Goal: Information Seeking & Learning: Learn about a topic

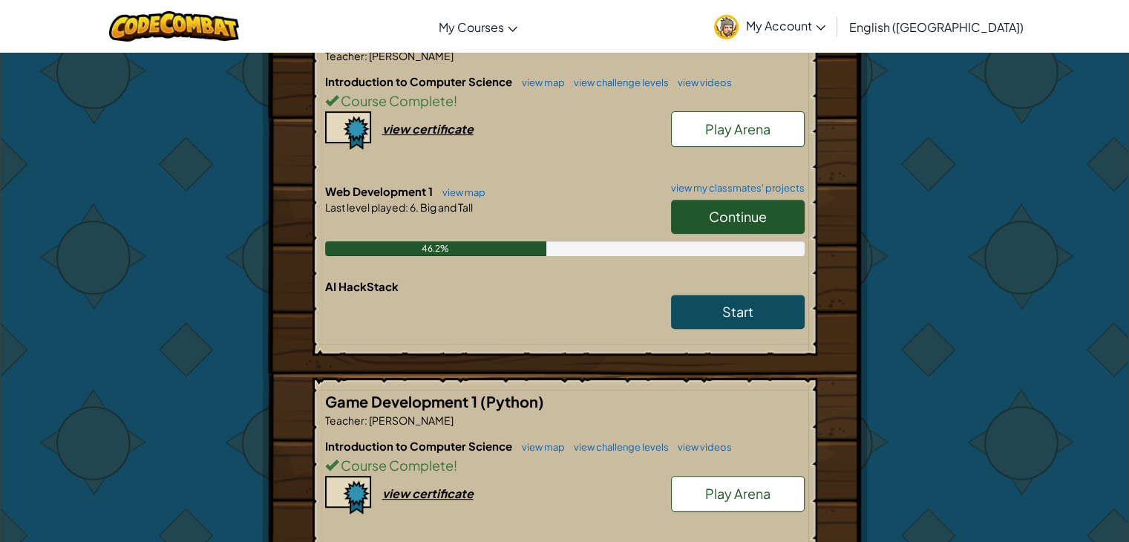
scroll to position [371, 0]
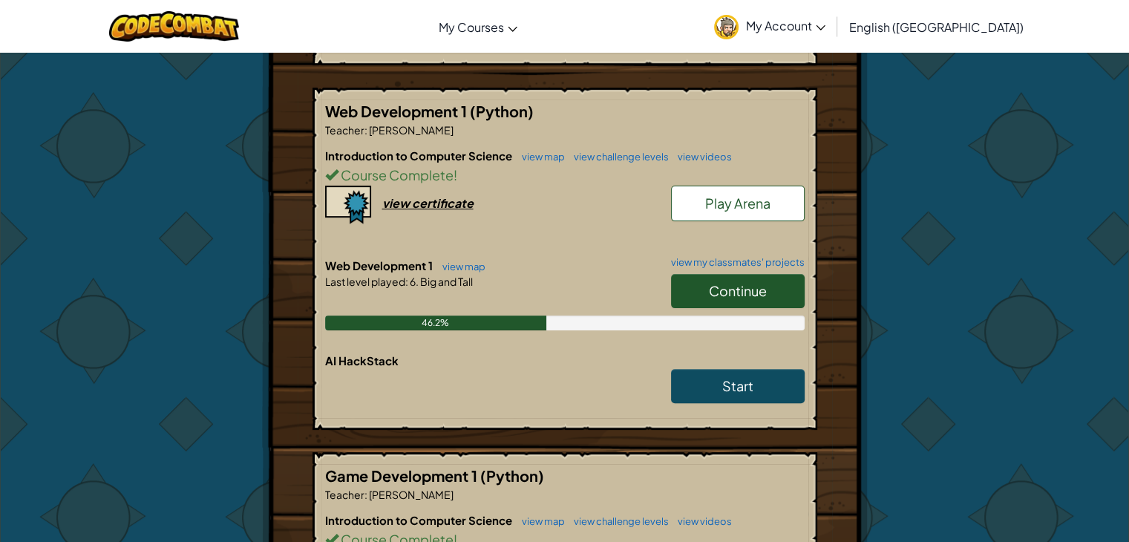
click at [748, 282] on span "Continue" at bounding box center [738, 290] width 58 height 17
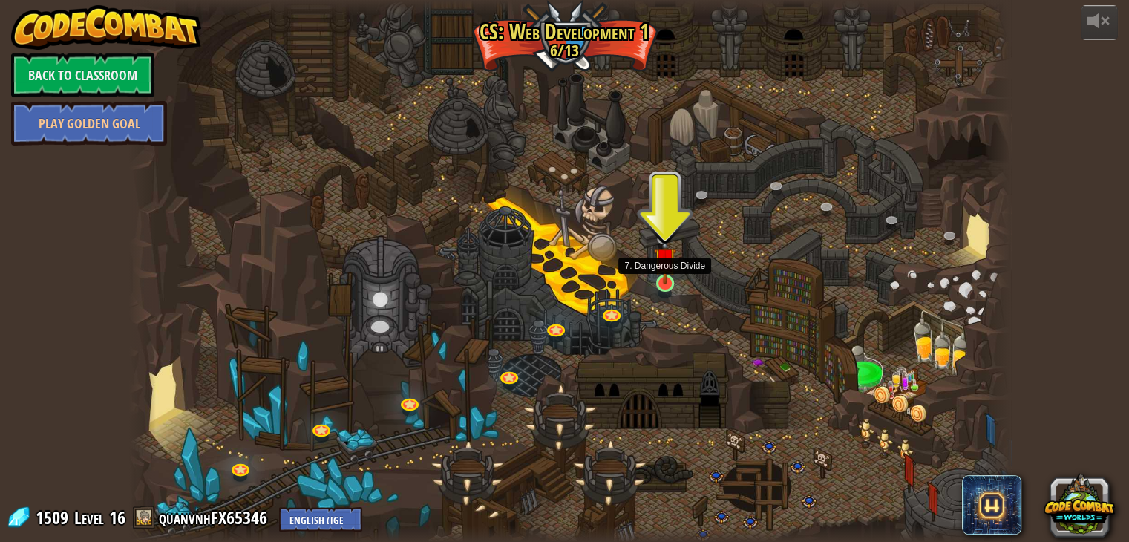
click at [671, 274] on img at bounding box center [665, 258] width 22 height 51
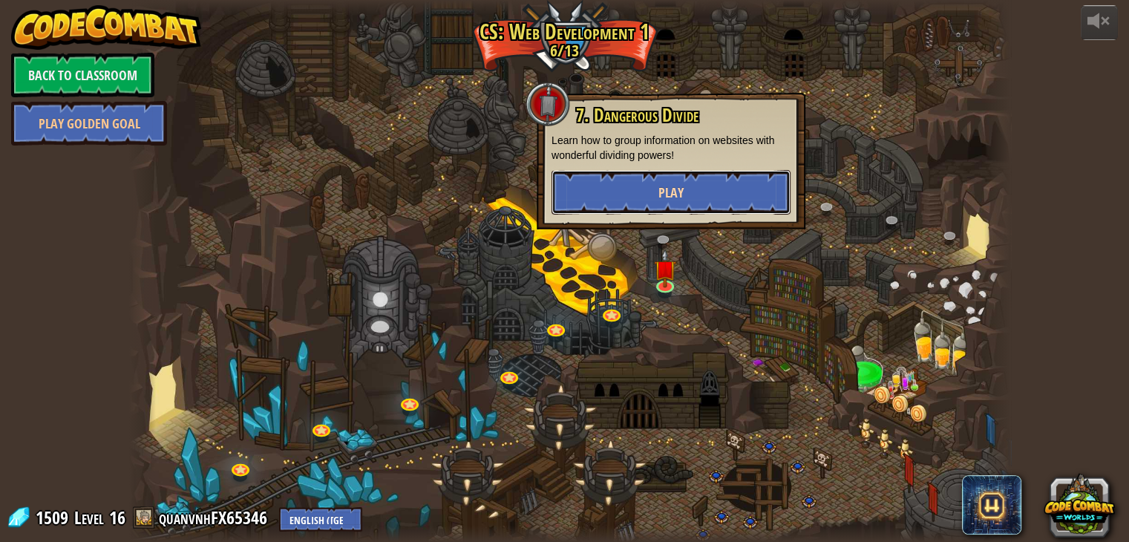
click at [686, 200] on button "Play" at bounding box center [670, 192] width 239 height 45
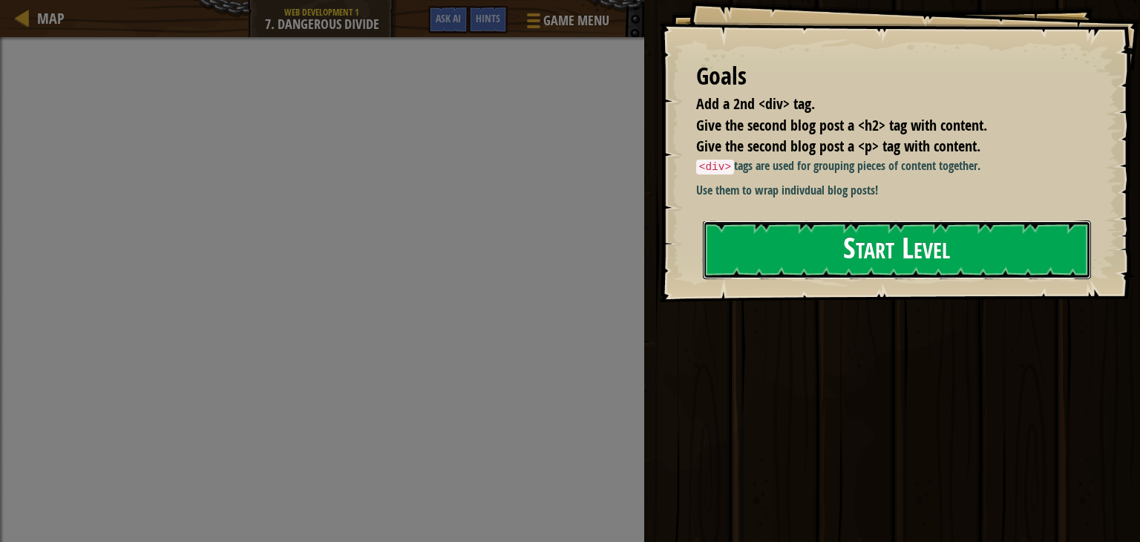
click at [809, 279] on button "Start Level" at bounding box center [897, 249] width 388 height 59
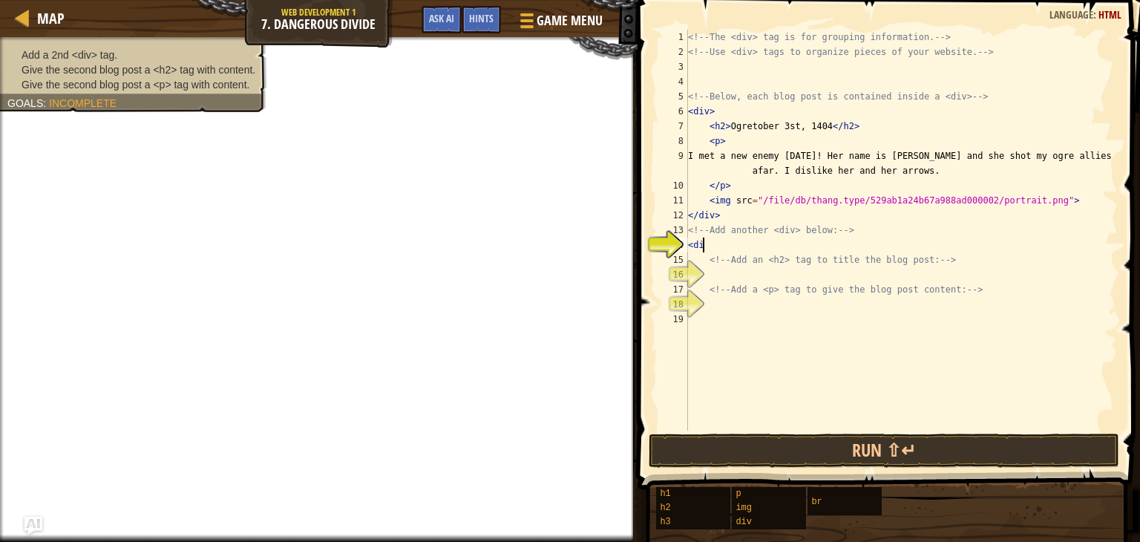
scroll to position [7, 0]
type textarea "<div>"
click at [763, 278] on div "<!-- The <div> tag is for grouping information. --> <!-- Use <div> tags to orga…" at bounding box center [901, 245] width 433 height 430
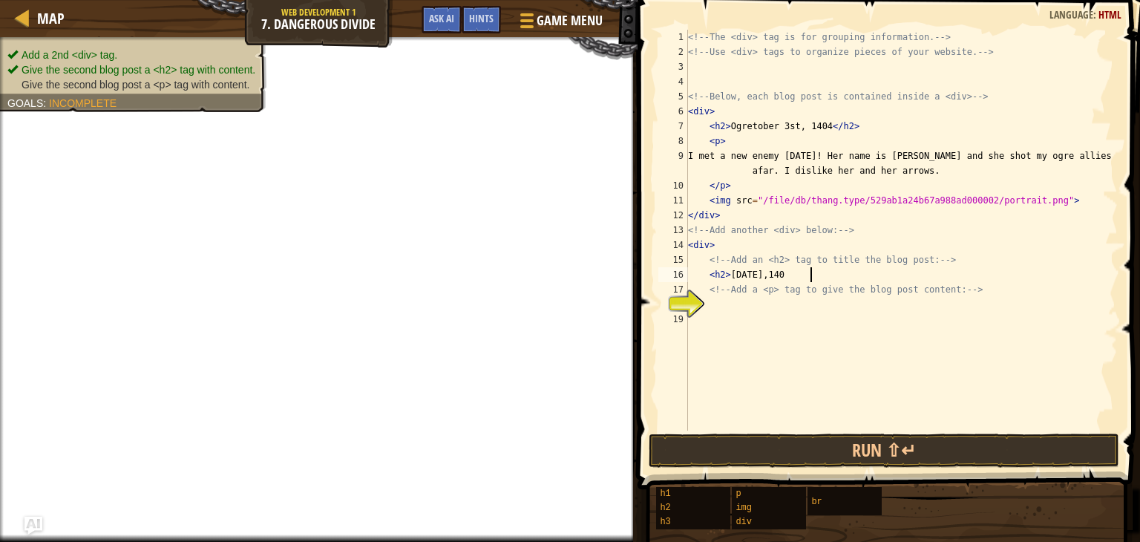
type textarea "<h2> [DATE]"
click at [821, 306] on div "<!-- The <div> tag is for grouping information. --> <!-- Use <div> tags to orga…" at bounding box center [901, 245] width 433 height 430
type textarea ","
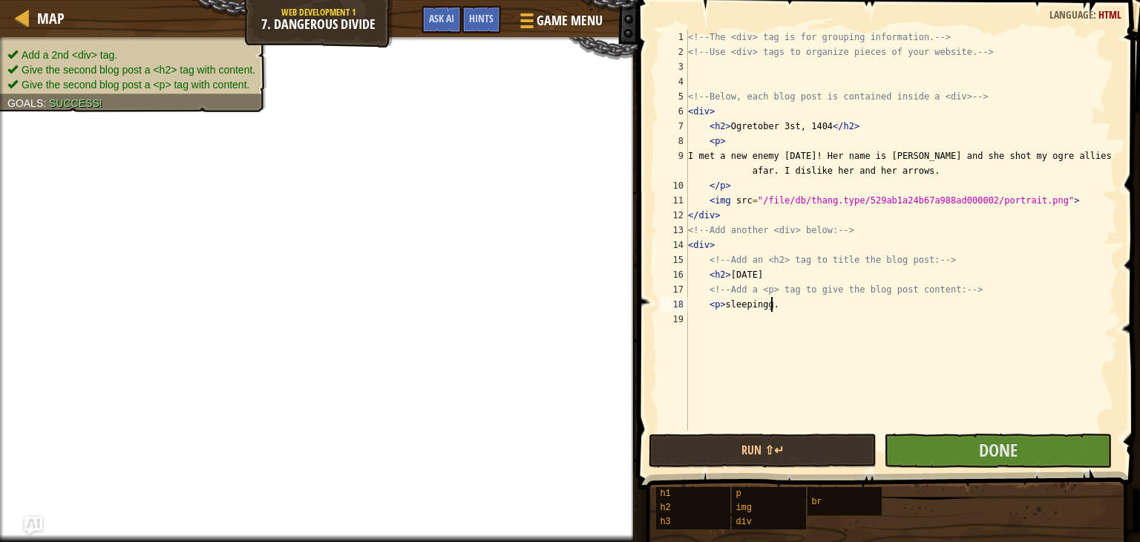
scroll to position [7, 6]
click at [763, 306] on div "<!-- The <div> tag is for grouping information. --> <!-- Use <div> tags to orga…" at bounding box center [901, 245] width 433 height 430
click at [724, 302] on div "<!-- The <div> tag is for grouping information. --> <!-- Use <div> tags to orga…" at bounding box center [901, 245] width 433 height 430
click at [787, 305] on div "<!-- The <div> tag is for grouping information. --> <!-- Use <div> tags to orga…" at bounding box center [901, 245] width 433 height 430
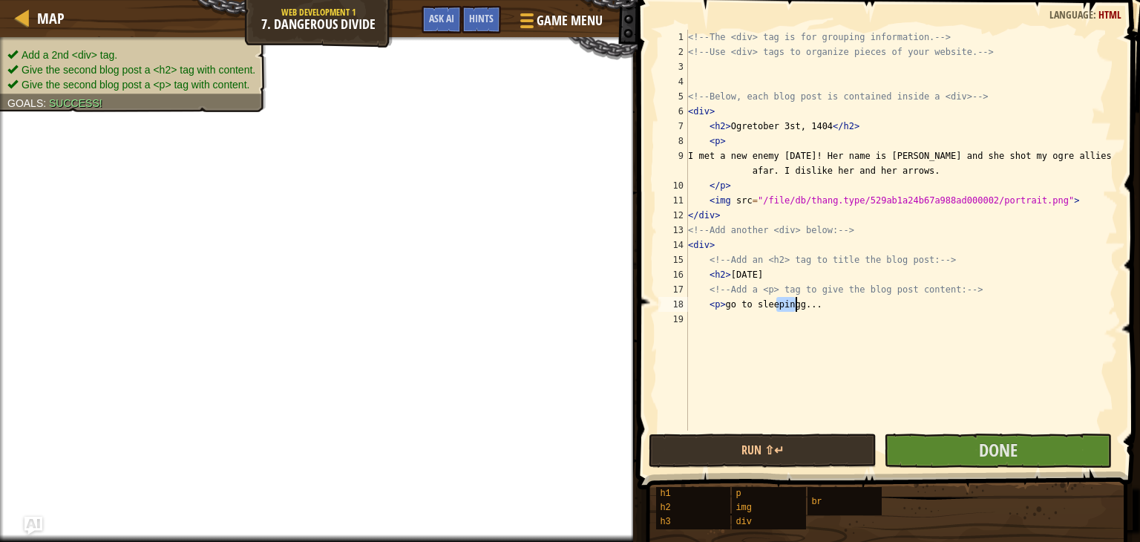
drag, startPoint x: 778, startPoint y: 305, endPoint x: 794, endPoint y: 309, distance: 16.9
click at [794, 309] on div "<!-- The <div> tag is for grouping information. --> <!-- Use <div> tags to orga…" at bounding box center [901, 245] width 433 height 430
click at [720, 303] on div "<!-- The <div> tag is for grouping information. --> <!-- Use <div> tags to orga…" at bounding box center [901, 245] width 433 height 430
click at [799, 305] on div "<!-- The <div> tag is for grouping information. --> <!-- Use <div> tags to orga…" at bounding box center [901, 245] width 433 height 430
type textarea "<p> go to sleep...</p>"
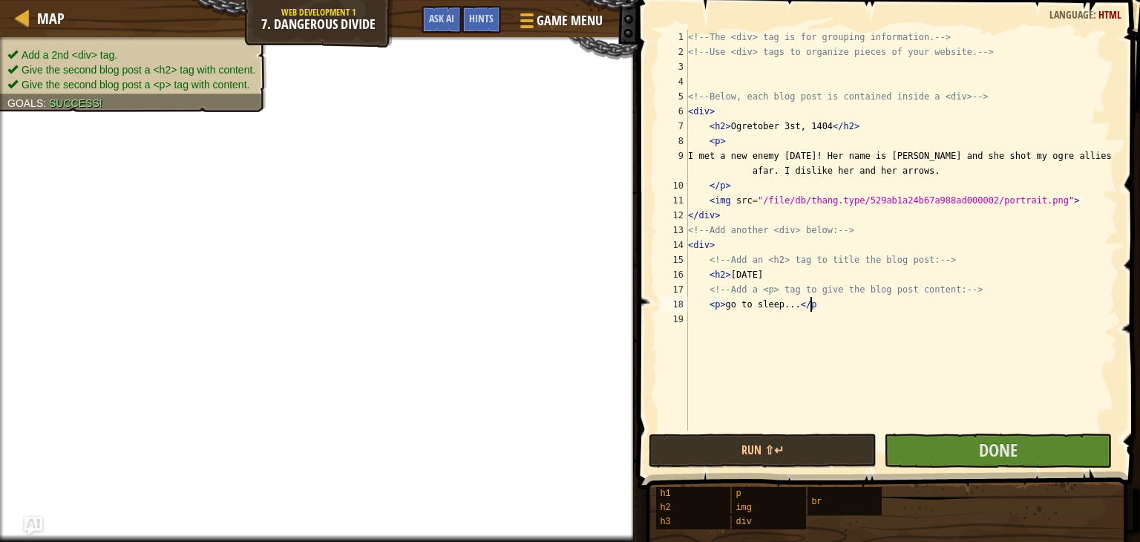
scroll to position [7, 9]
click at [799, 322] on div "<!-- The <div> tag is for grouping information. --> <!-- Use <div> tags to orga…" at bounding box center [901, 245] width 433 height 430
click at [917, 305] on div "<!-- The <div> tag is for grouping information. --> <!-- Use <div> tags to orga…" at bounding box center [901, 245] width 433 height 430
type textarea "<p> go to sleep...</p>"
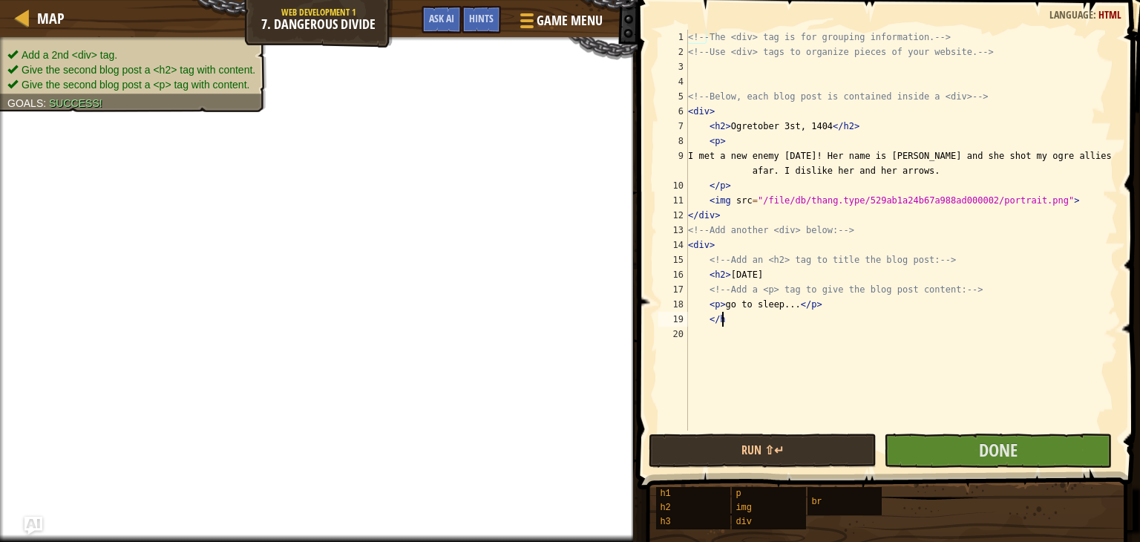
scroll to position [7, 2]
type textarea "</h2>"
type textarea "</div>"
click at [953, 467] on button "Done" at bounding box center [998, 450] width 228 height 34
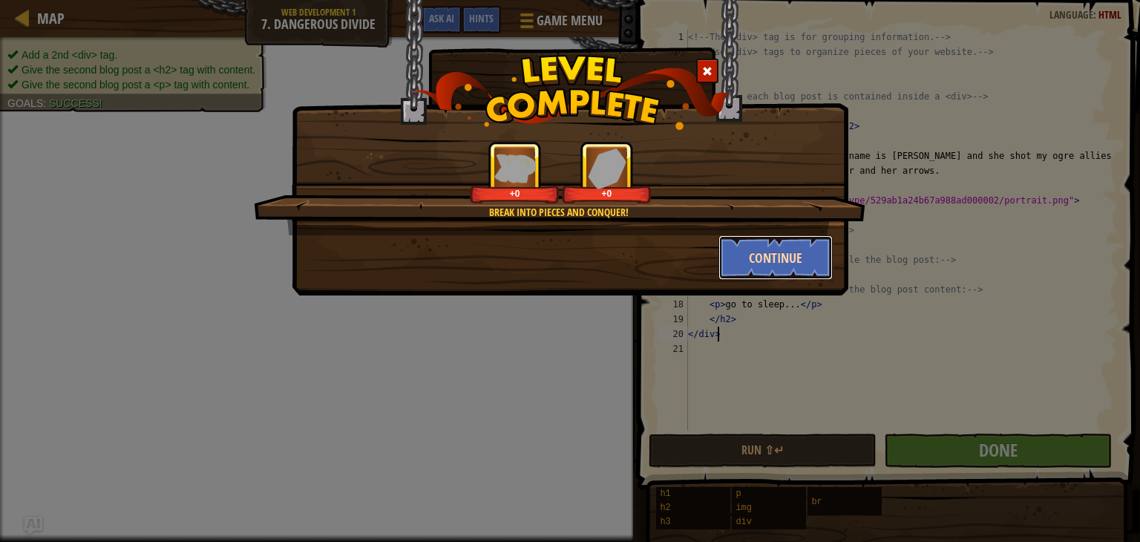
click at [759, 261] on button "Continue" at bounding box center [775, 257] width 115 height 45
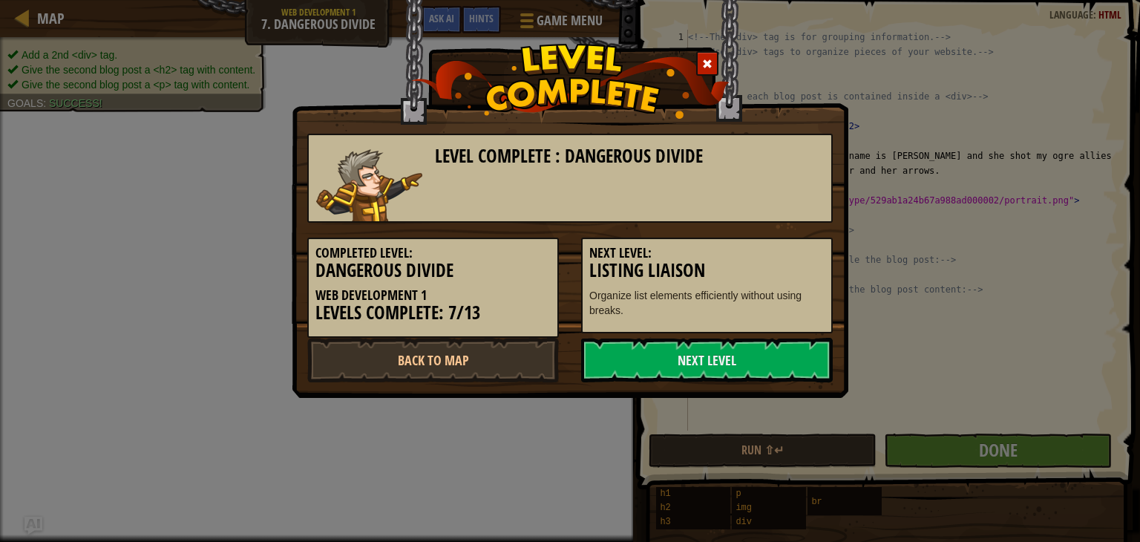
click at [781, 249] on h5 "Next Level:" at bounding box center [706, 253] width 235 height 15
click at [744, 360] on link "Next Level" at bounding box center [707, 360] width 252 height 45
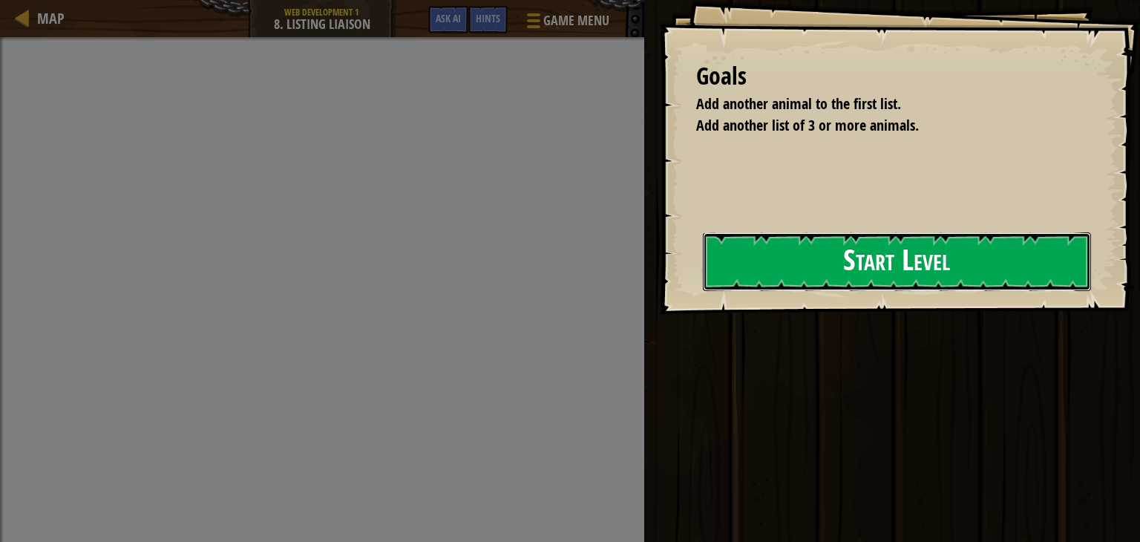
drag, startPoint x: 804, startPoint y: 249, endPoint x: 817, endPoint y: 260, distance: 16.8
click at [807, 250] on button "Start Level" at bounding box center [897, 261] width 388 height 59
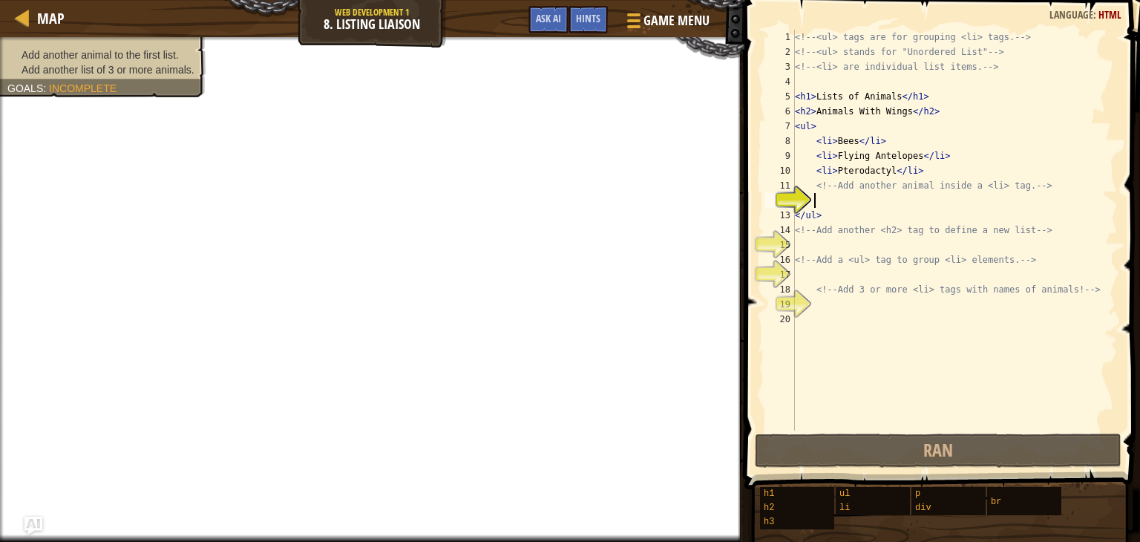
click at [861, 201] on div "<!-- <ul> tags are for grouping <li> tags. --> <!-- <ul> stands for "Unordered …" at bounding box center [955, 245] width 326 height 430
type textarea ","
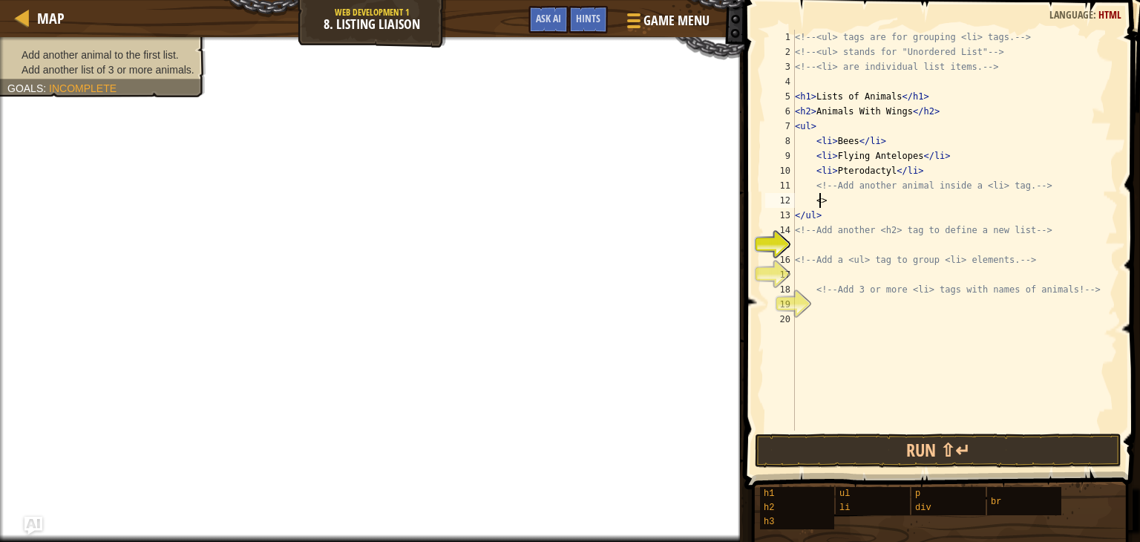
click at [819, 194] on div "<!-- <ul> tags are for grouping <li> tags. --> <!-- <ul> stands for "Unordered …" at bounding box center [955, 245] width 326 height 430
click at [835, 199] on div "<!-- <ul> tags are for grouping <li> tags. --> <!-- <ul> stands for "Unordered …" at bounding box center [955, 245] width 326 height 430
type textarea "<li>Butterfly"
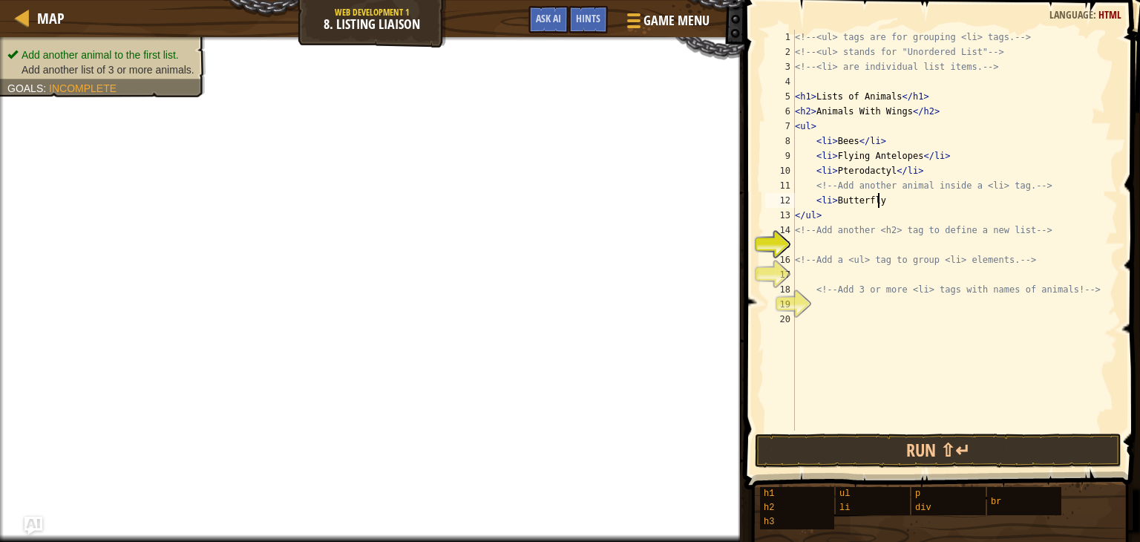
click at [833, 205] on div "<!-- <ul> tags are for grouping <li> tags. --> <!-- <ul> stands for "Unordered …" at bounding box center [955, 245] width 326 height 430
click at [856, 244] on div "<!-- <ul> tags are for grouping <li> tags. --> <!-- <ul> stands for "Unordered …" at bounding box center [955, 245] width 326 height 430
type textarea "<h2>Animals With Horn"
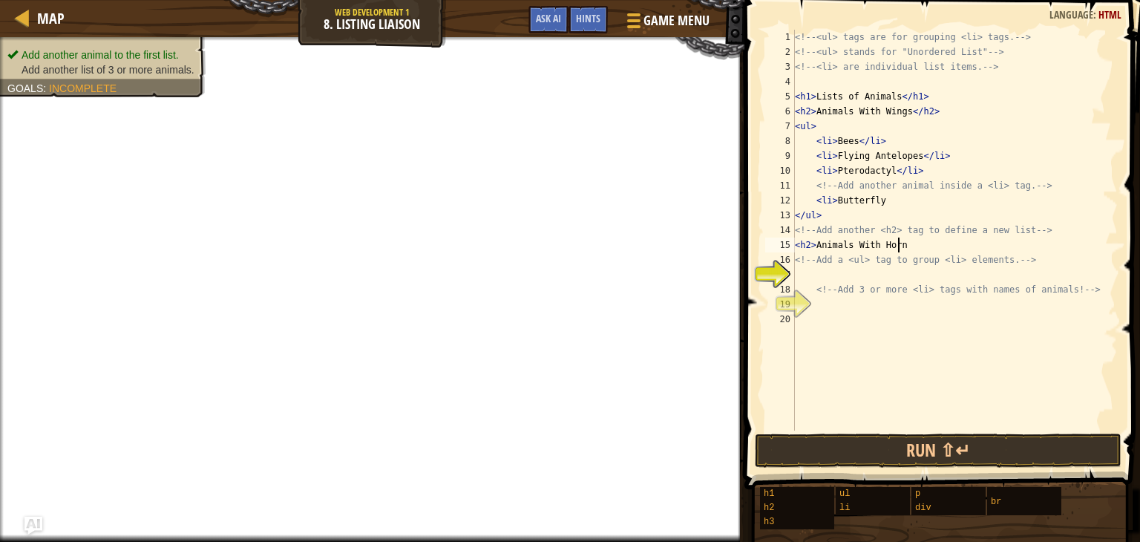
click at [890, 276] on div "<!-- <ul> tags are for grouping <li> tags. --> <!-- <ul> stands for "Unordered …" at bounding box center [955, 245] width 326 height 430
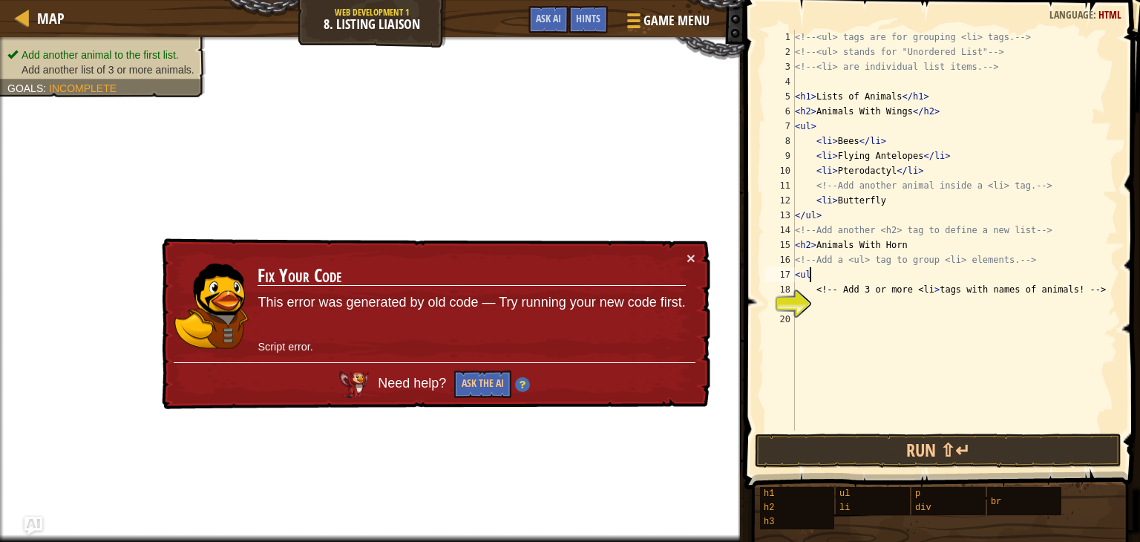
type textarea "<ul>"
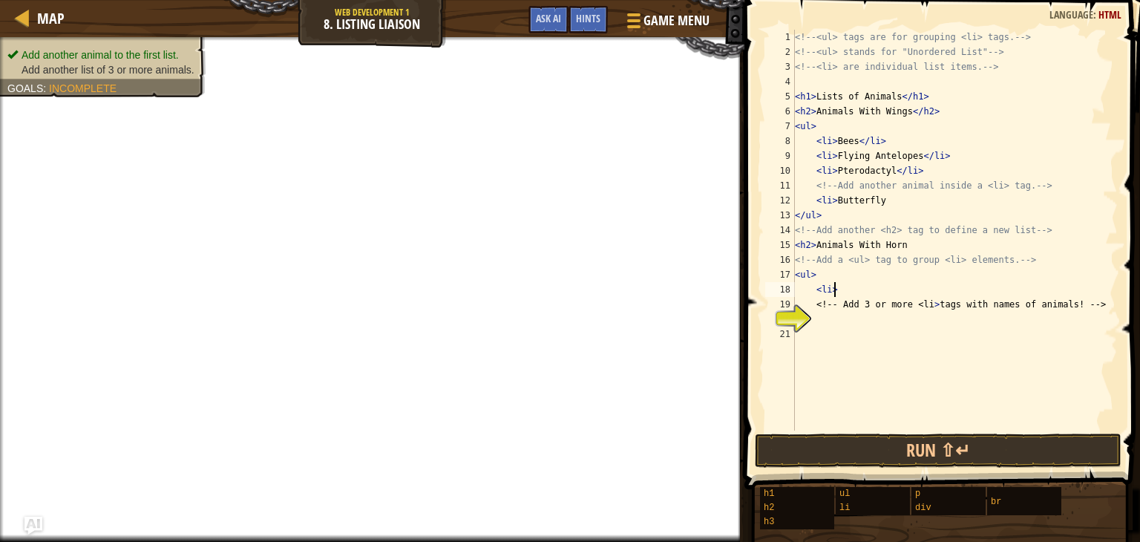
scroll to position [7, 2]
drag, startPoint x: 853, startPoint y: 286, endPoint x: 813, endPoint y: 287, distance: 40.1
click at [813, 287] on div "<!-- <ul> tags are for grouping <li> tags. --> <!-- <ul> stands for "Unordered …" at bounding box center [955, 245] width 326 height 430
click at [837, 280] on div "<!-- <ul> tags are for grouping <li> tags. --> <!-- <ul> stands for "Unordered …" at bounding box center [955, 245] width 326 height 430
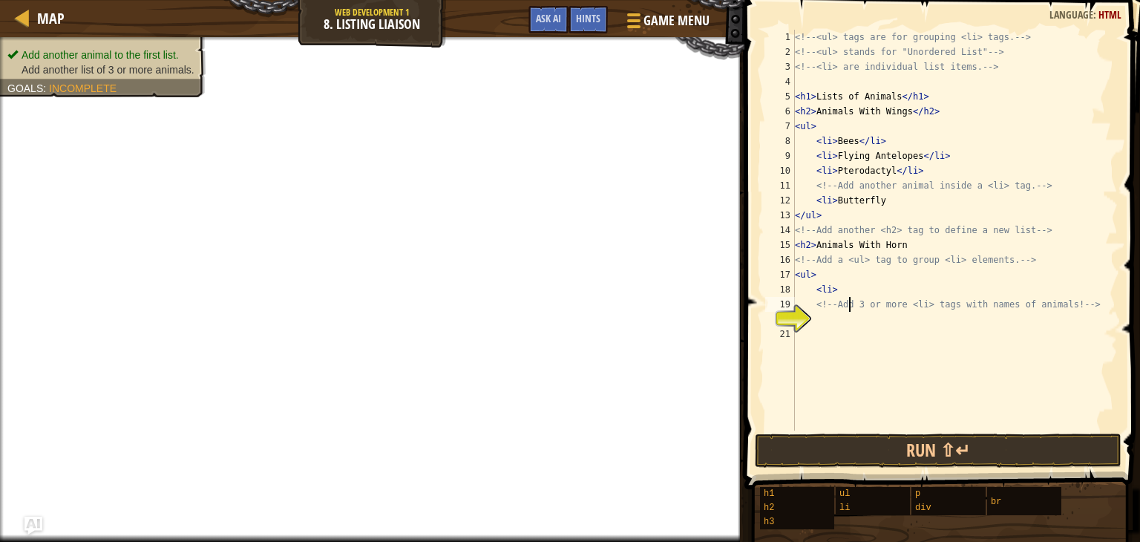
click at [850, 298] on div "<!-- <ul> tags are for grouping <li> tags. --> <!-- <ul> stands for "Unordered …" at bounding box center [955, 245] width 326 height 430
click at [849, 288] on div "<!-- <ul> tags are for grouping <li> tags. --> <!-- <ul> stands for "Unordered …" at bounding box center [955, 245] width 326 height 430
type textarea "<li>"
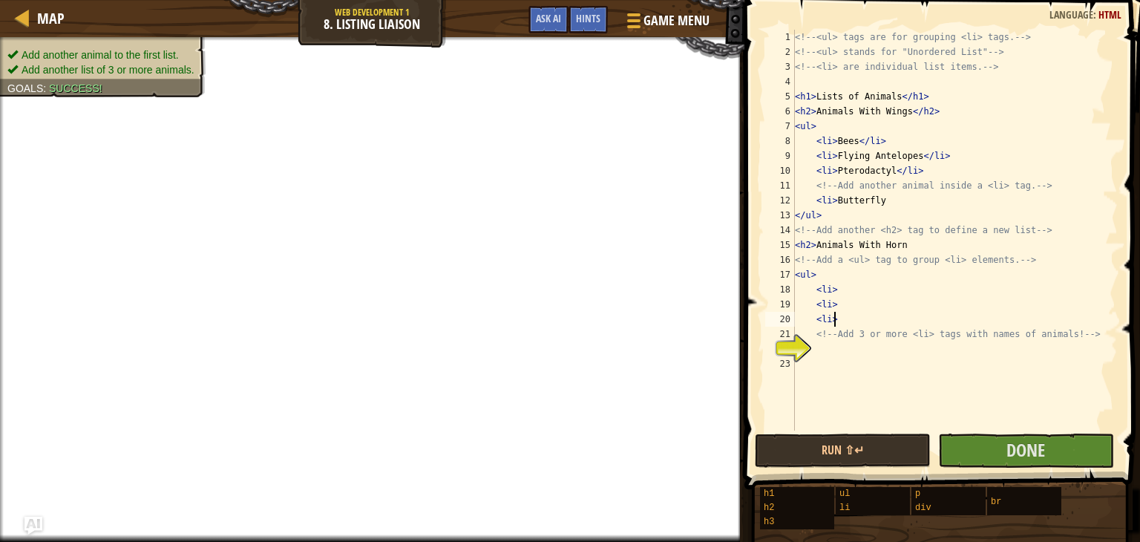
click at [855, 289] on div "<!-- <ul> tags are for grouping <li> tags. --> <!-- <ul> stands for "Unordered …" at bounding box center [955, 245] width 326 height 430
click at [846, 354] on div "<!-- <ul> tags are for grouping <li> tags. --> <!-- <ul> stands for "Unordered …" at bounding box center [955, 245] width 326 height 430
type textarea "<!-- Add 3 or more <li> tags with names of animals! -->"
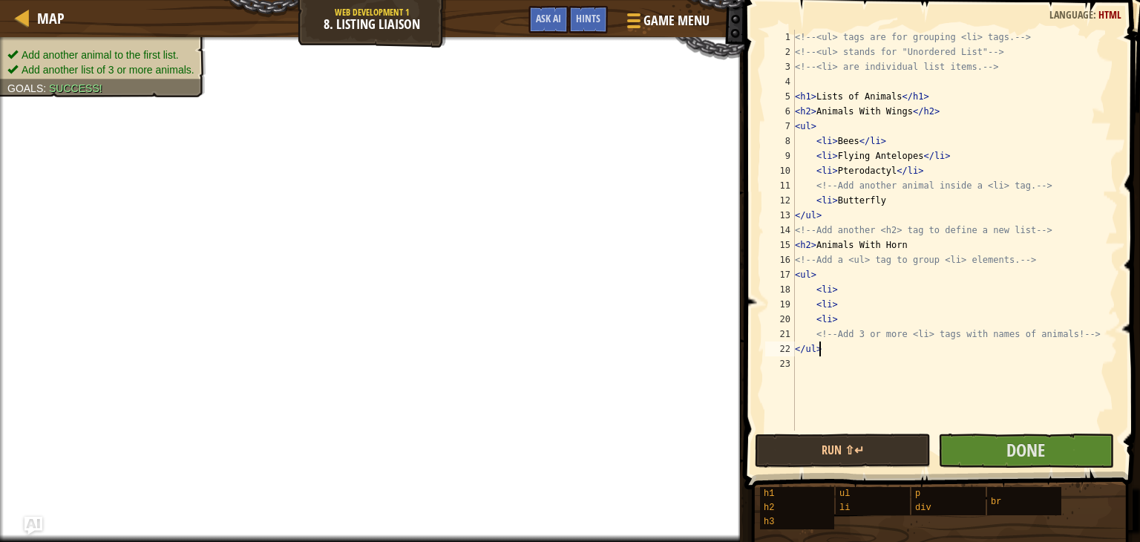
click at [867, 294] on div "<!-- <ul> tags are for grouping <li> tags. --> <!-- <ul> stands for "Unordered …" at bounding box center [955, 245] width 326 height 430
click at [839, 295] on div "<!-- <ul> tags are for grouping <li> tags. --> <!-- <ul> stands for "Unordered …" at bounding box center [955, 245] width 326 height 430
click at [856, 303] on div "<!-- <ul> tags are for grouping <li> tags. --> <!-- <ul> stands for "Unordered …" at bounding box center [955, 245] width 326 height 430
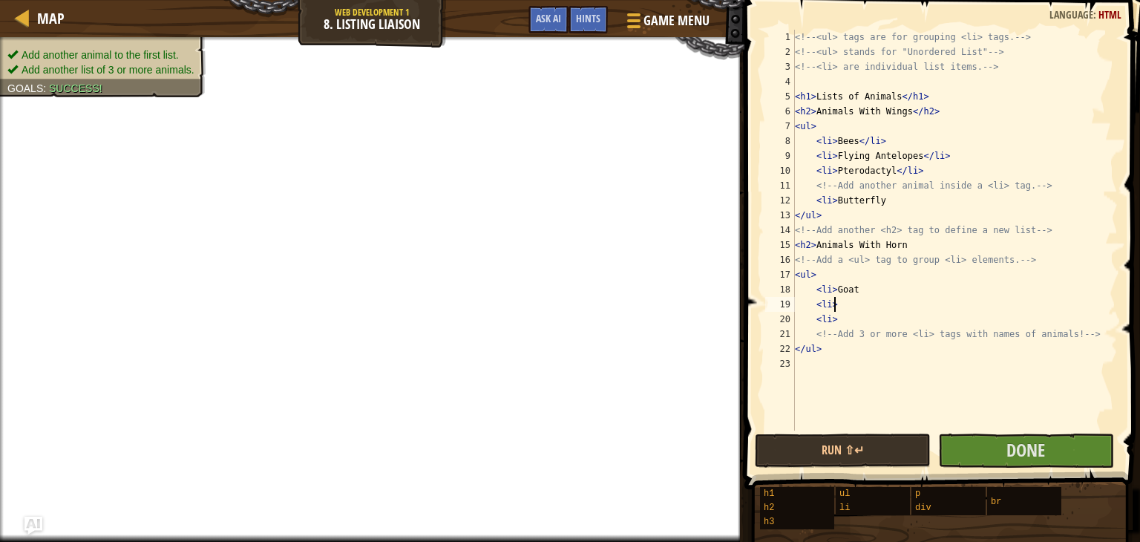
scroll to position [7, 2]
click at [847, 315] on div "<!-- <ul> tags are for grouping <li> tags. --> <!-- <ul> stands for "Unordered …" at bounding box center [955, 245] width 326 height 430
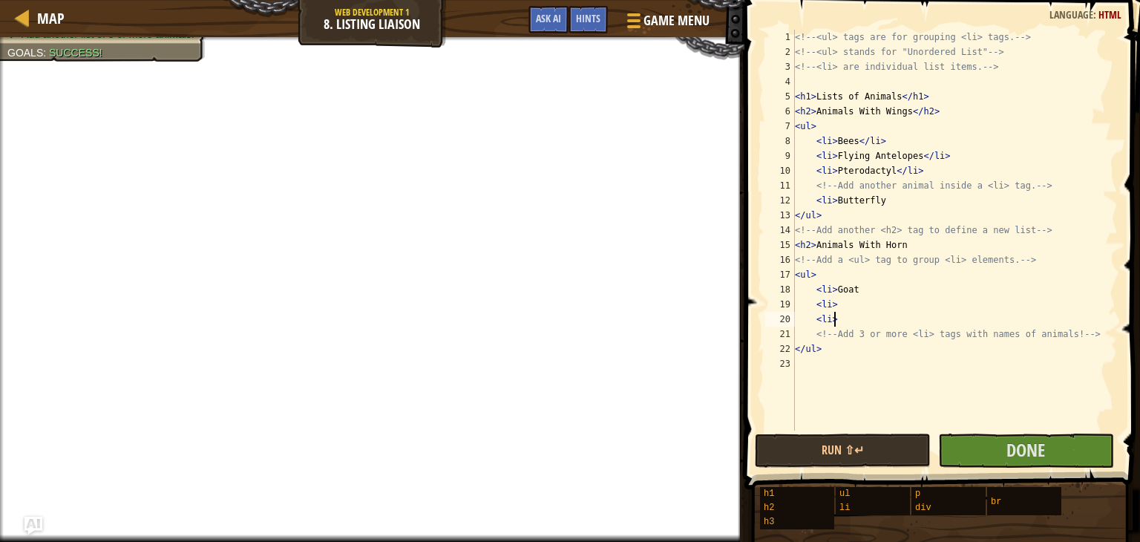
click at [899, 249] on div "<!-- <ul> tags are for grouping <li> tags. --> <!-- <ul> stands for "Unordered …" at bounding box center [955, 245] width 326 height 430
click at [849, 304] on div "<!-- <ul> tags are for grouping <li> tags. --> <!-- <ul> stands for "Unordered …" at bounding box center [955, 245] width 326 height 430
click at [840, 319] on div "<!-- <ul> tags are for grouping <li> tags. --> <!-- <ul> stands for "Unordered …" at bounding box center [955, 245] width 326 height 430
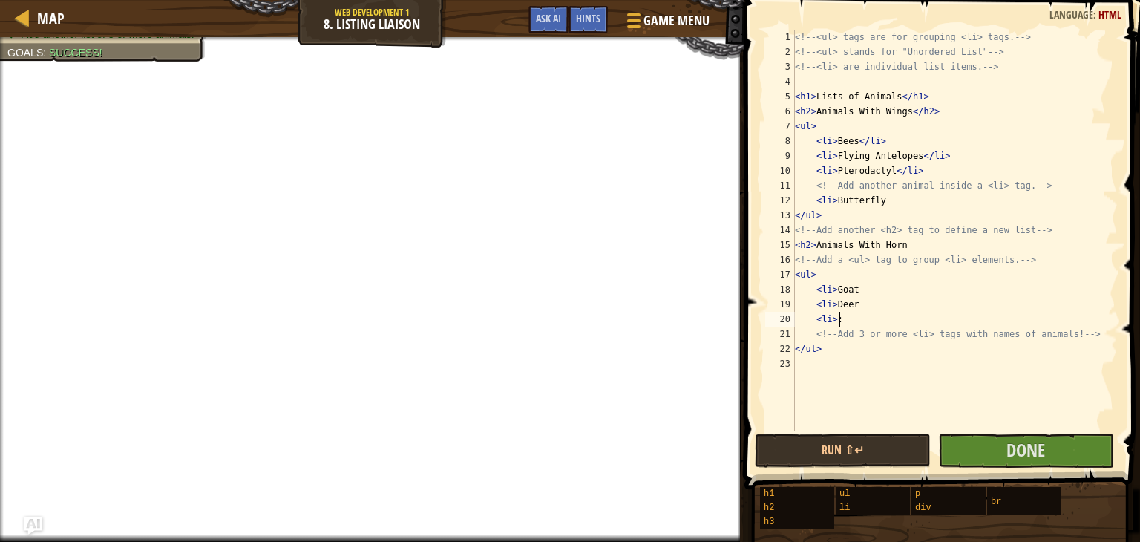
type textarea "<li>:/"
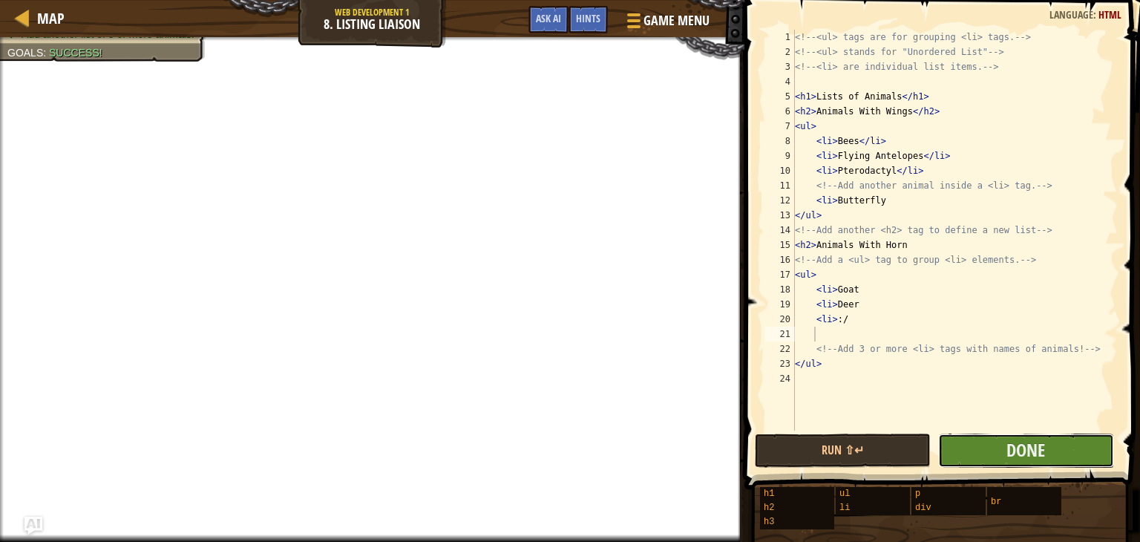
click at [1048, 443] on button "Done" at bounding box center [1026, 450] width 176 height 34
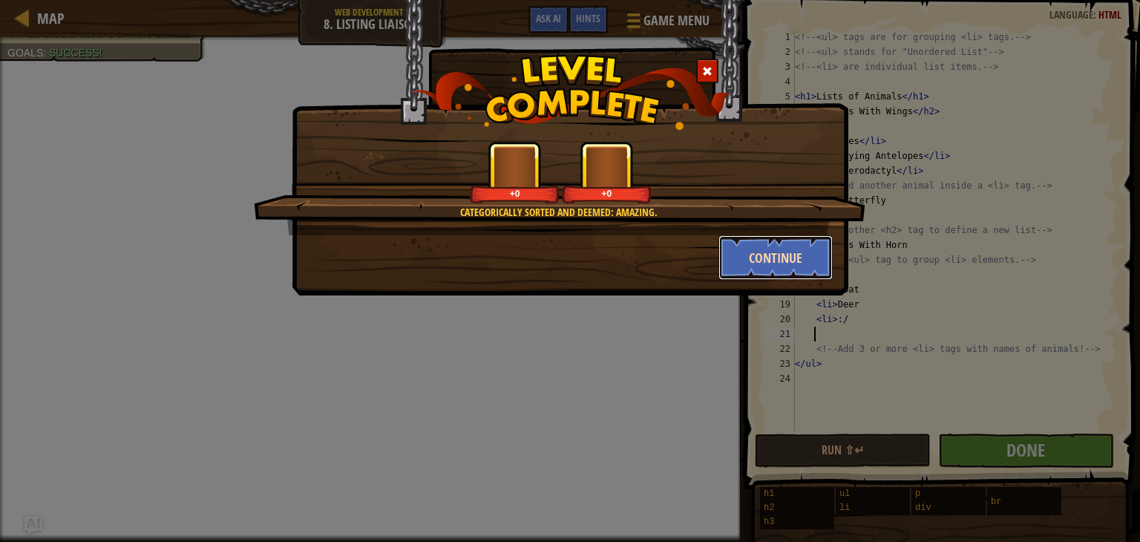
click at [763, 257] on button "Continue" at bounding box center [775, 257] width 115 height 45
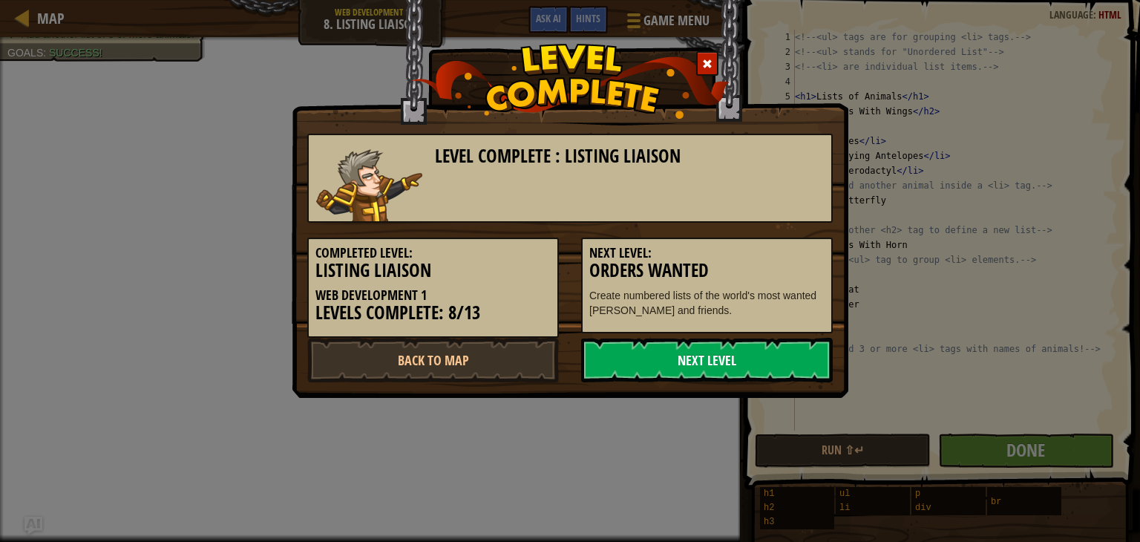
click at [757, 360] on link "Next Level" at bounding box center [707, 360] width 252 height 45
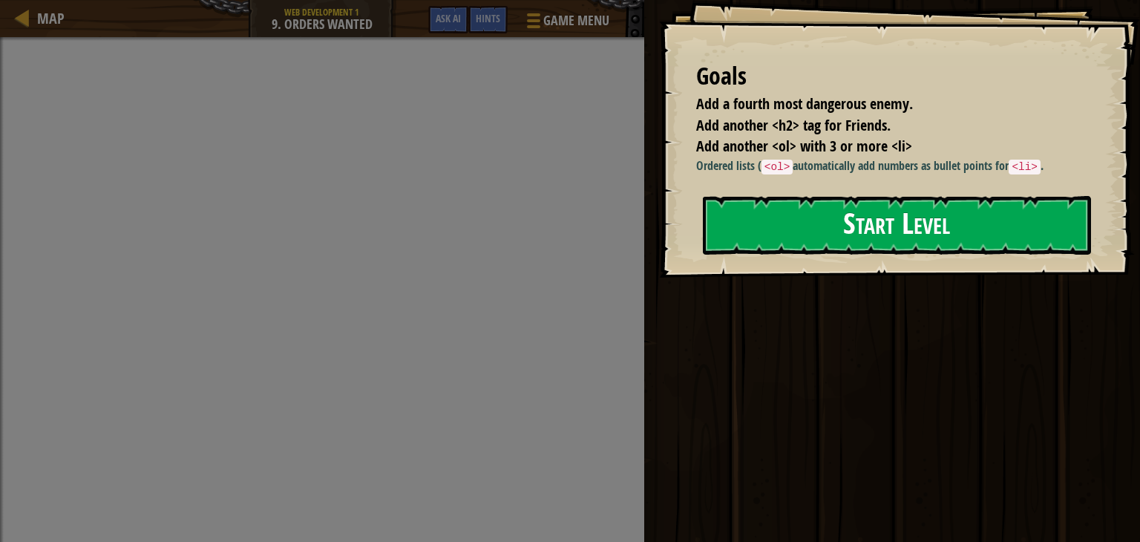
click at [876, 231] on button "Start Level" at bounding box center [897, 225] width 388 height 59
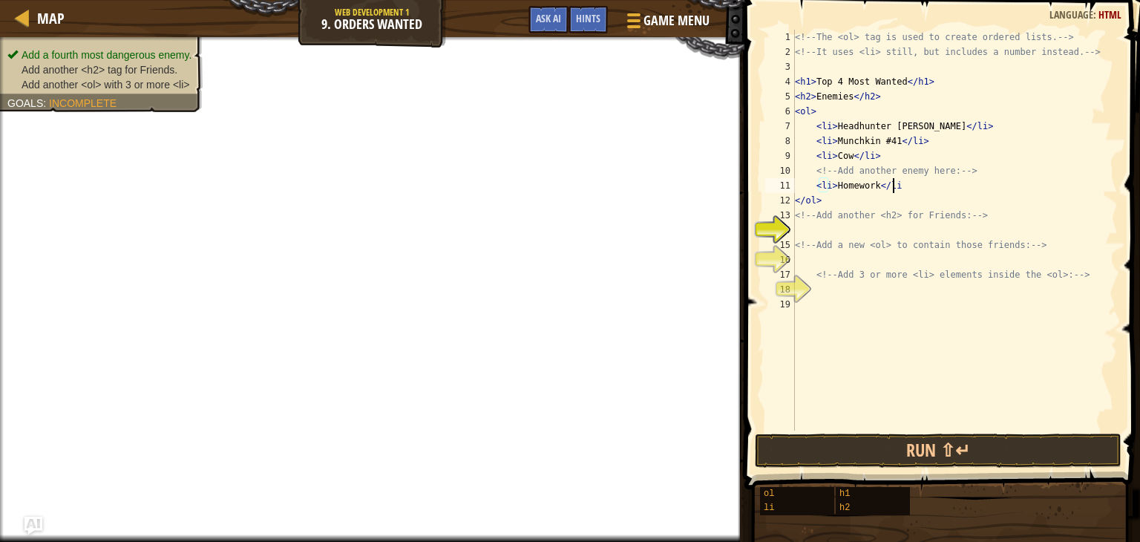
scroll to position [7, 7]
click at [867, 188] on div "<!-- The <ol> tag is used to create ordered lists. --> <!-- It uses <li> still,…" at bounding box center [955, 245] width 326 height 430
drag, startPoint x: 873, startPoint y: 192, endPoint x: 836, endPoint y: 188, distance: 36.5
click at [836, 188] on div "<!-- The <ol> tag is used to create ordered lists. --> <!-- It uses <li> still,…" at bounding box center [955, 245] width 326 height 430
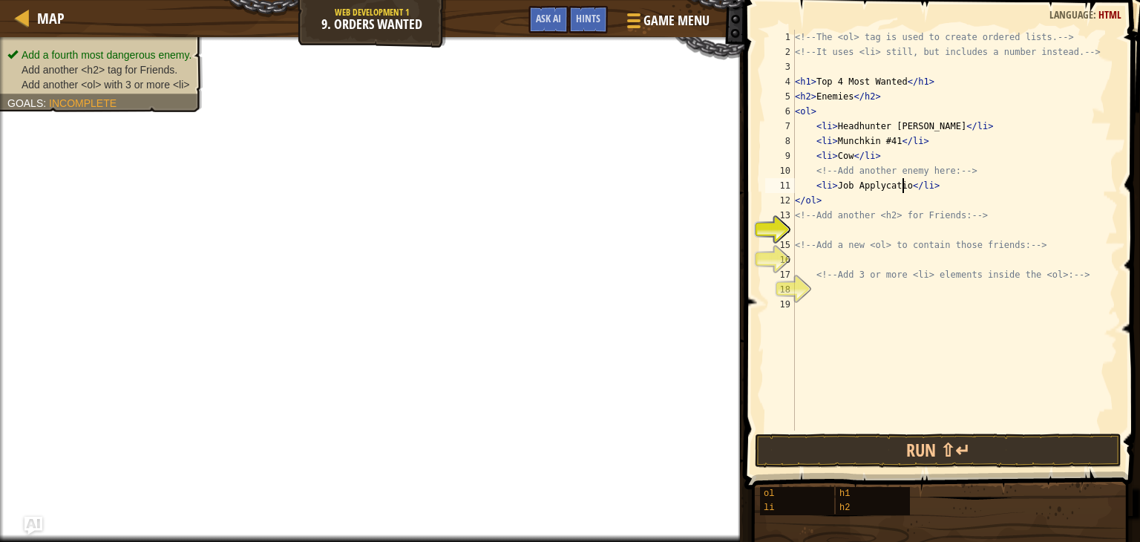
type textarea "<li>Job Applycation</li>"
click at [885, 227] on div "<!-- The <ol> tag is used to create ordered lists. --> <!-- It uses <li> still,…" at bounding box center [955, 245] width 326 height 430
type textarea "<h2>"
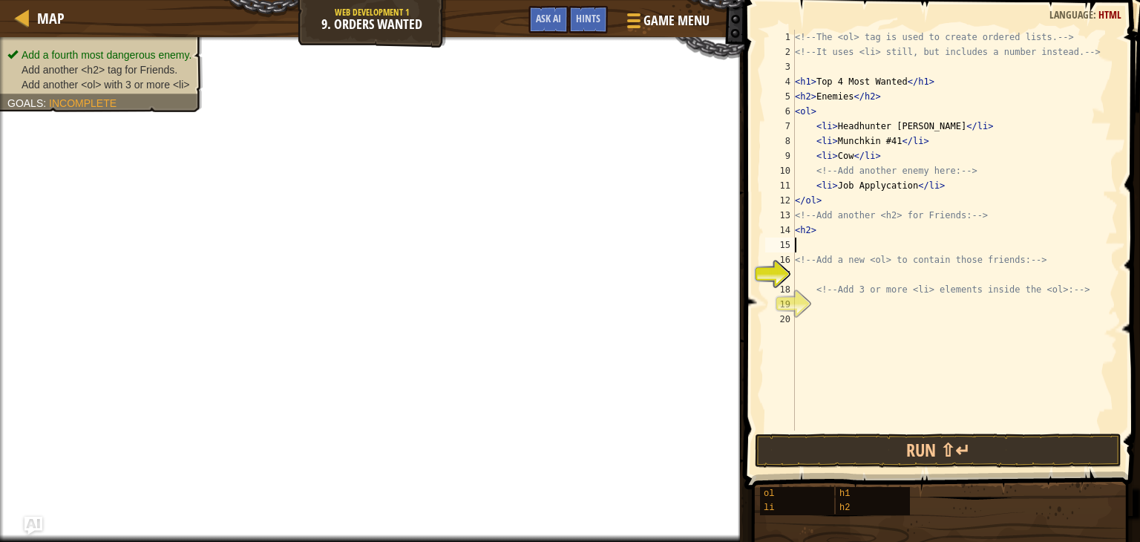
click at [849, 248] on div "<!-- The <ol> tag is used to create ordered lists. --> <!-- It uses <li> still,…" at bounding box center [955, 245] width 326 height 430
type textarea "<ol>"
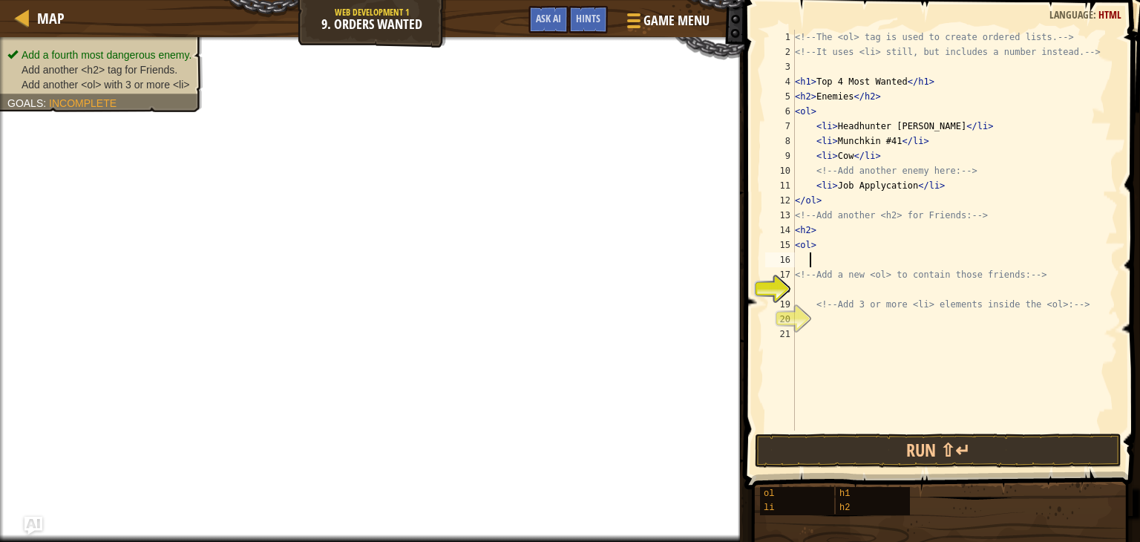
click at [815, 294] on div "<!-- The <ol> tag is used to create ordered lists. --> <!-- It uses <li> still,…" at bounding box center [955, 245] width 326 height 430
click at [827, 258] on div "<!-- The <ol> tag is used to create ordered lists. --> <!-- It uses <li> still,…" at bounding box center [955, 245] width 326 height 430
type textarea "<li></li>"
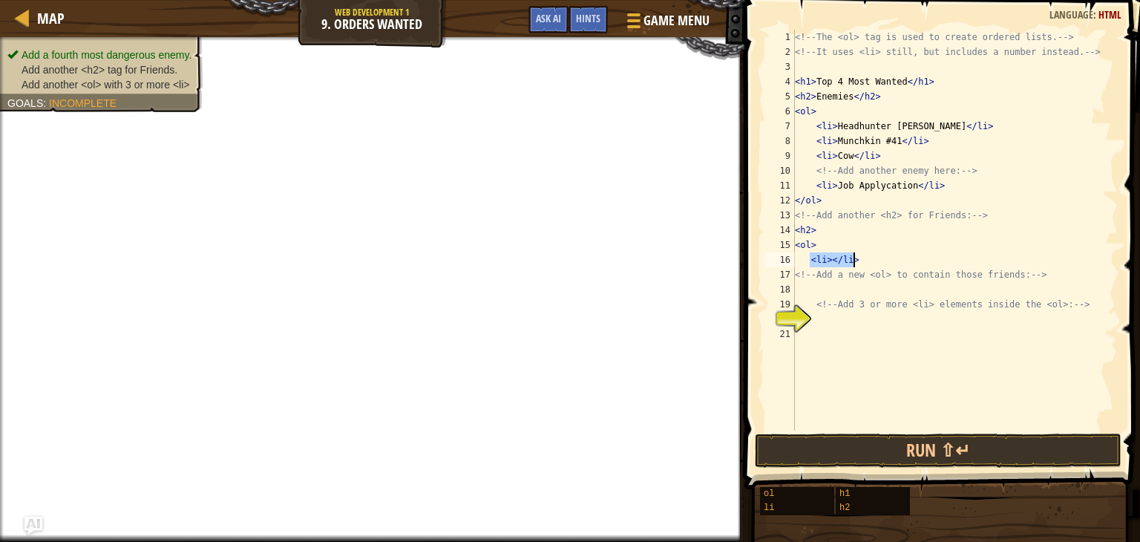
drag, startPoint x: 812, startPoint y: 257, endPoint x: 853, endPoint y: 259, distance: 41.6
click at [853, 259] on div "<!-- The <ol> tag is used to create ordered lists. --> <!-- It uses <li> still,…" at bounding box center [955, 245] width 326 height 430
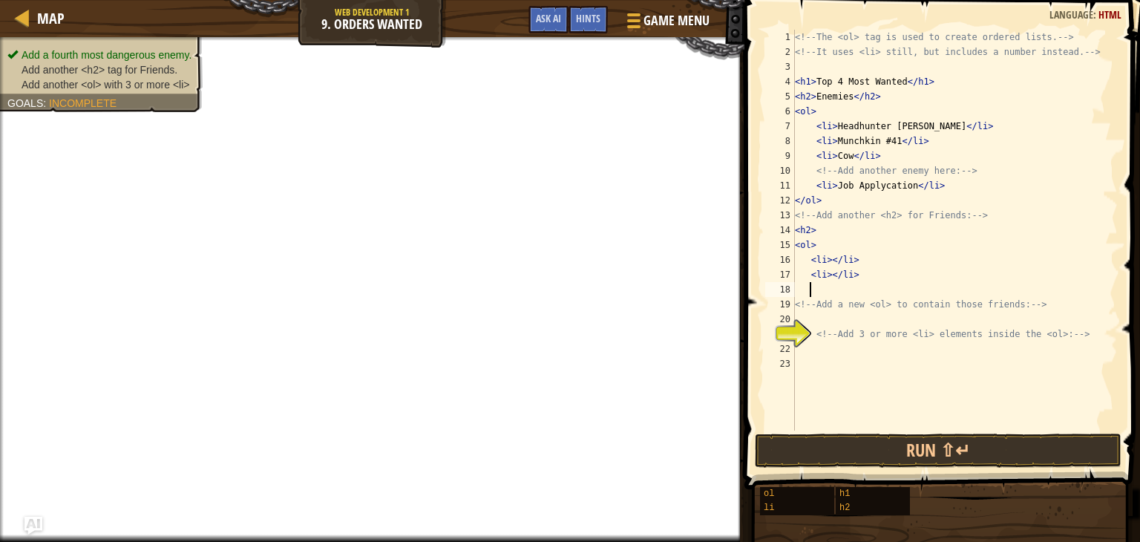
scroll to position [7, 0]
click at [830, 293] on div "<!-- The <ol> tag is used to create ordered lists. --> <!-- It uses <li> still,…" at bounding box center [955, 245] width 326 height 430
click at [828, 254] on div "<!-- The <ol> tag is used to create ordered lists. --> <!-- It uses <li> still,…" at bounding box center [955, 245] width 326 height 430
click at [829, 244] on div "<!-- The <ol> tag is used to create ordered lists. --> <!-- It uses <li> still,…" at bounding box center [955, 245] width 326 height 430
click at [822, 232] on div "<!-- The <ol> tag is used to create ordered lists. --> <!-- It uses <li> still,…" at bounding box center [955, 245] width 326 height 430
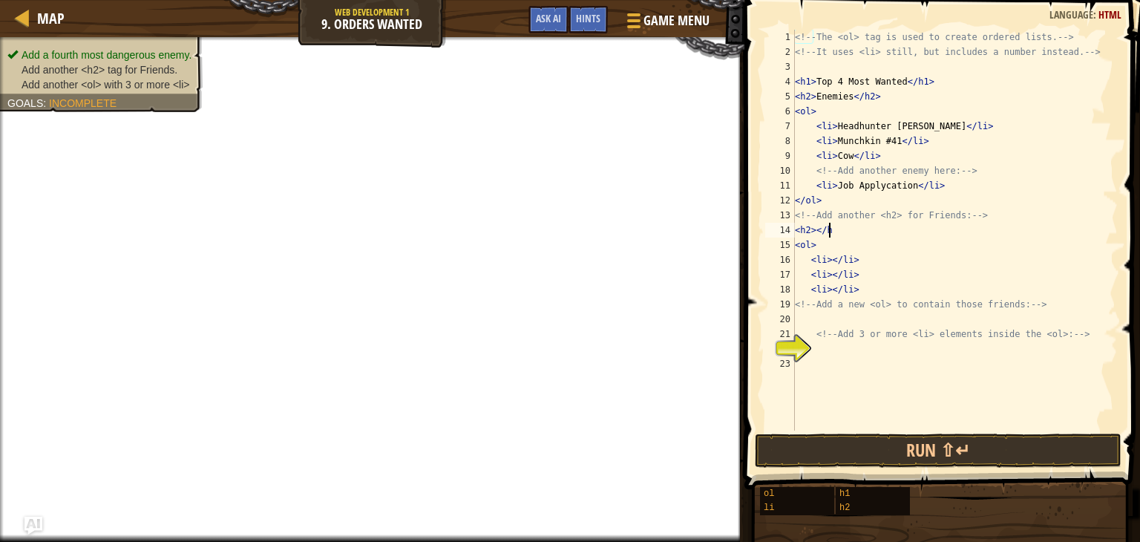
scroll to position [7, 2]
click at [818, 231] on div "<!-- The <ol> tag is used to create ordered lists. --> <!-- It uses <li> still,…" at bounding box center [955, 245] width 326 height 430
click at [818, 226] on div "<!-- The <ol> tag is used to create ordered lists. --> <!-- It uses <li> still,…" at bounding box center [955, 245] width 326 height 430
click at [812, 230] on div "<!-- The <ol> tag is used to create ordered lists. --> <!-- It uses <li> still,…" at bounding box center [955, 245] width 326 height 430
click at [815, 231] on div "<!-- The <ol> tag is used to create ordered lists. --> <!-- It uses <li> still,…" at bounding box center [955, 245] width 326 height 430
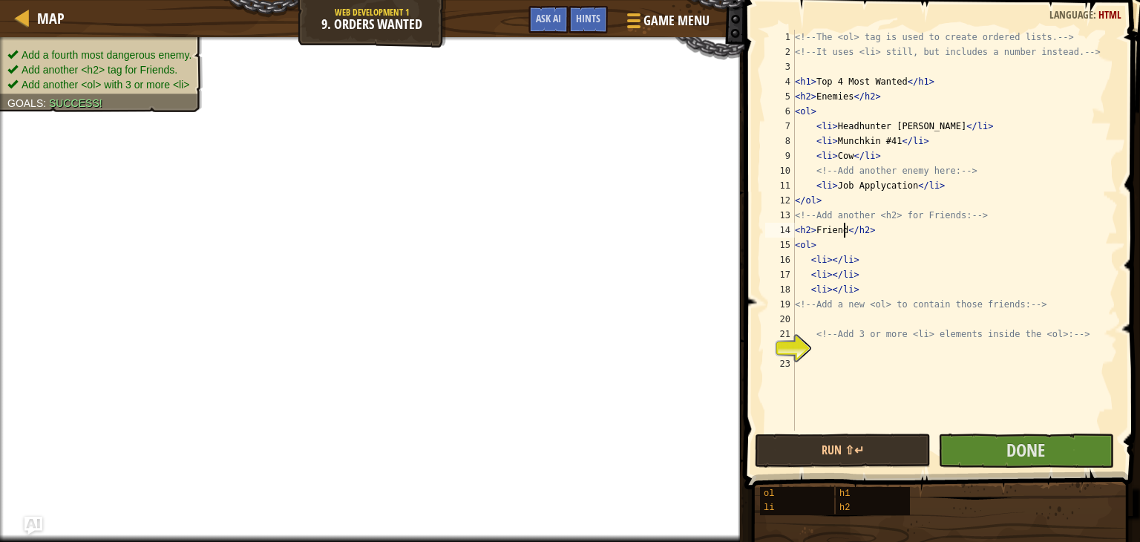
scroll to position [7, 4]
click at [830, 263] on div "<!-- The <ol> tag is used to create ordered lists. --> <!-- It uses <li> still,…" at bounding box center [955, 245] width 326 height 430
click at [843, 263] on div "<!-- The <ol> tag is used to create ordered lists. --> <!-- It uses <li> still,…" at bounding box center [955, 245] width 326 height 430
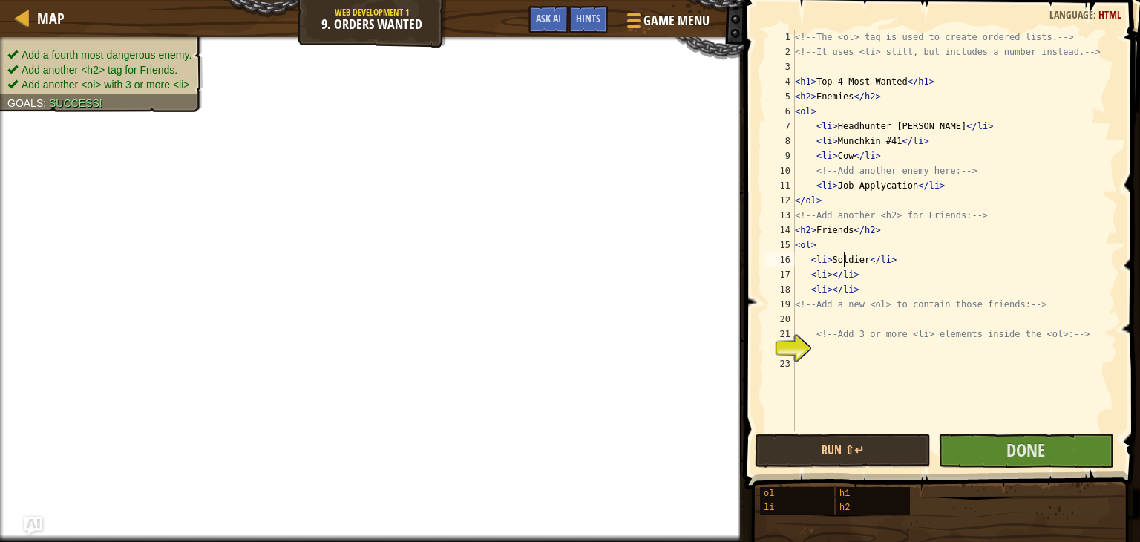
click at [828, 274] on div "<!-- The <ol> tag is used to create ordered lists. --> <!-- It uses <li> still,…" at bounding box center [955, 245] width 326 height 430
drag, startPoint x: 867, startPoint y: 274, endPoint x: 830, endPoint y: 272, distance: 37.1
click at [830, 272] on div "<!-- The <ol> tag is used to create ordered lists. --> <!-- It uses <li> still,…" at bounding box center [955, 245] width 326 height 430
click at [832, 289] on div "<!-- The <ol> tag is used to create ordered lists. --> <!-- It uses <li> still,…" at bounding box center [955, 245] width 326 height 430
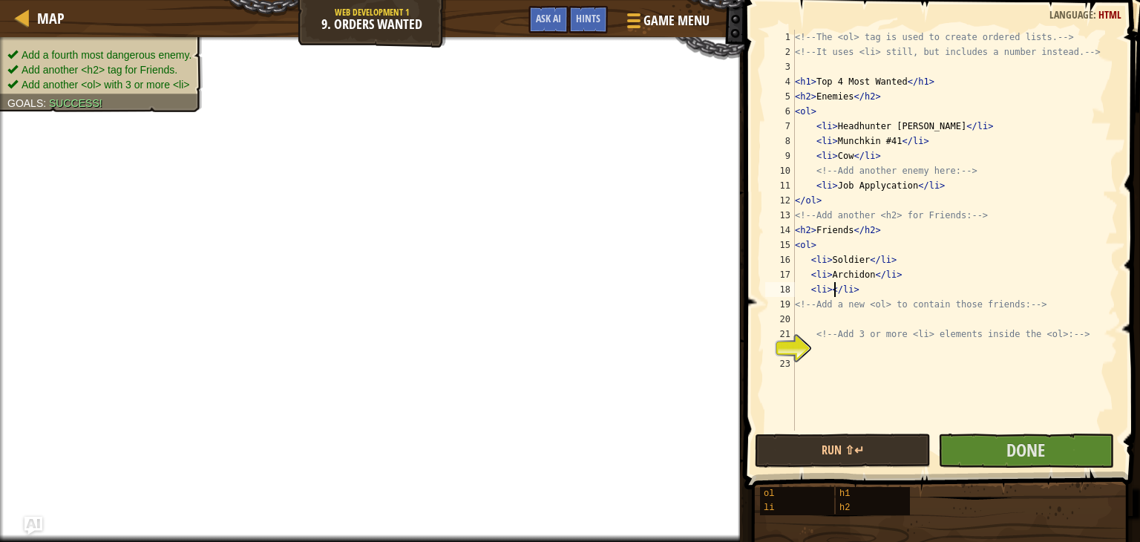
scroll to position [7, 4]
click at [830, 289] on div "<!-- The <ol> tag is used to create ordered lists. --> <!-- It uses <li> still,…" at bounding box center [955, 245] width 326 height 430
click at [864, 277] on div "<!-- The <ol> tag is used to create ordered lists. --> <!-- It uses <li> still,…" at bounding box center [955, 245] width 326 height 430
drag, startPoint x: 868, startPoint y: 277, endPoint x: 828, endPoint y: 277, distance: 40.1
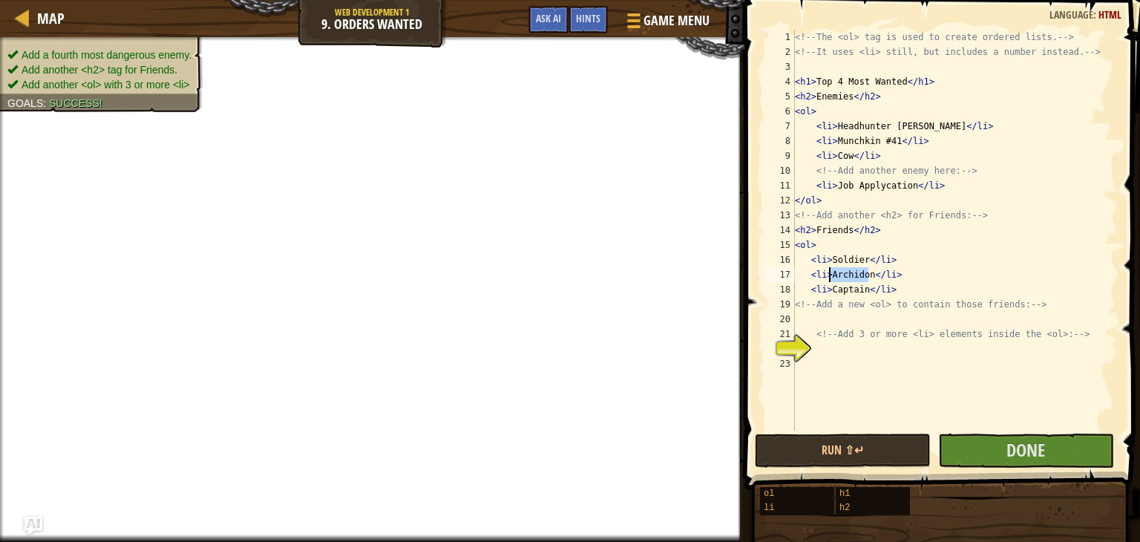
click at [828, 277] on div "<!-- The <ol> tag is used to create ordered lists. --> <!-- It uses <li> still,…" at bounding box center [955, 245] width 326 height 430
click at [838, 274] on div "<!-- The <ol> tag is used to create ordered lists. --> <!-- It uses <li> still,…" at bounding box center [955, 245] width 326 height 430
type textarea "<li>Ranger</li>"
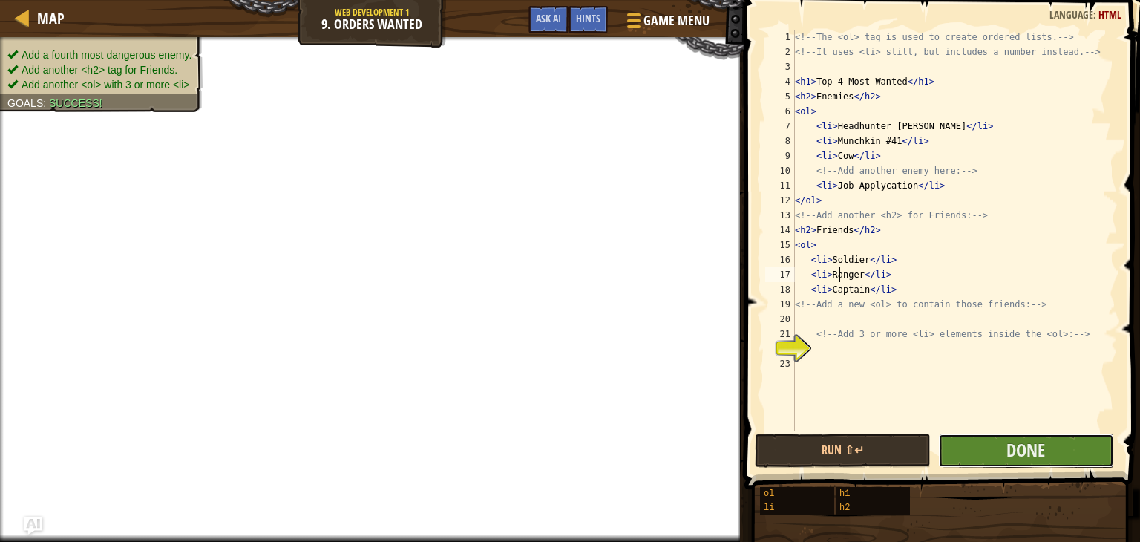
click at [991, 443] on button "Done" at bounding box center [1026, 450] width 176 height 34
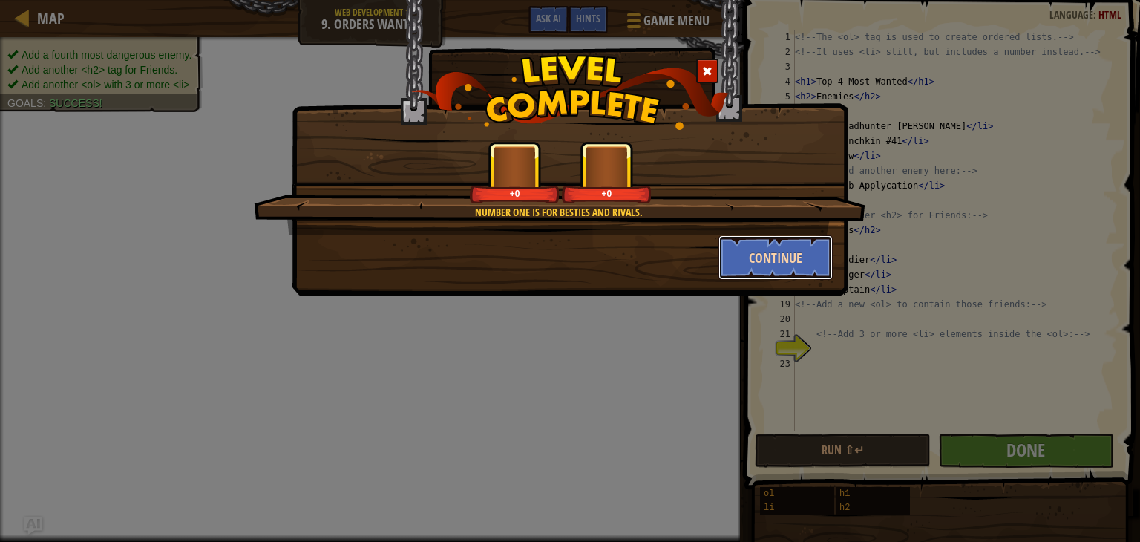
click at [759, 253] on button "Continue" at bounding box center [775, 257] width 115 height 45
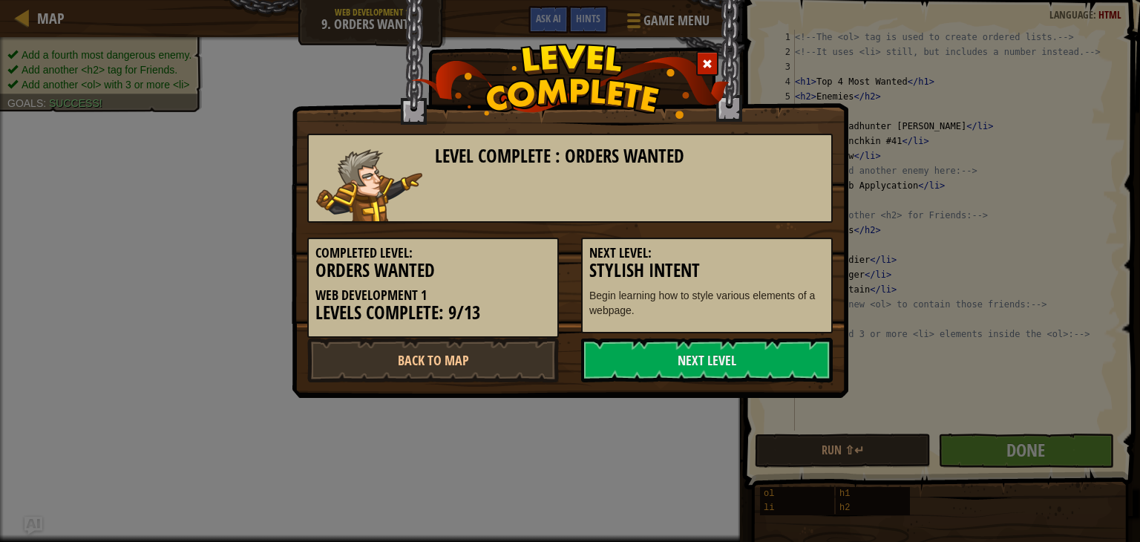
click at [778, 260] on h3 "Stylish Intent" at bounding box center [706, 270] width 235 height 20
click at [758, 354] on link "Next Level" at bounding box center [707, 360] width 252 height 45
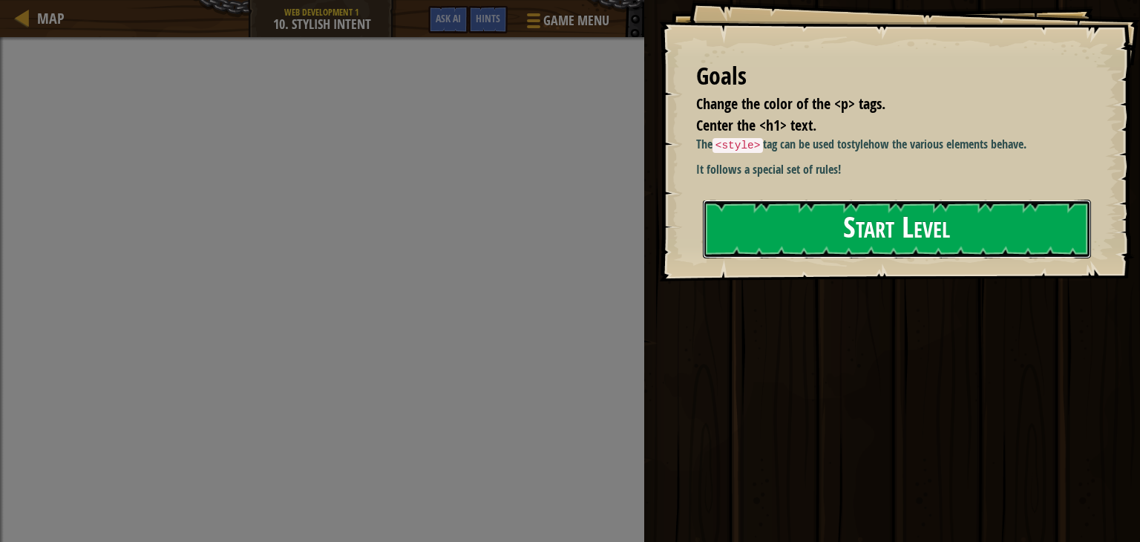
click at [834, 211] on button "Start Level" at bounding box center [897, 229] width 388 height 59
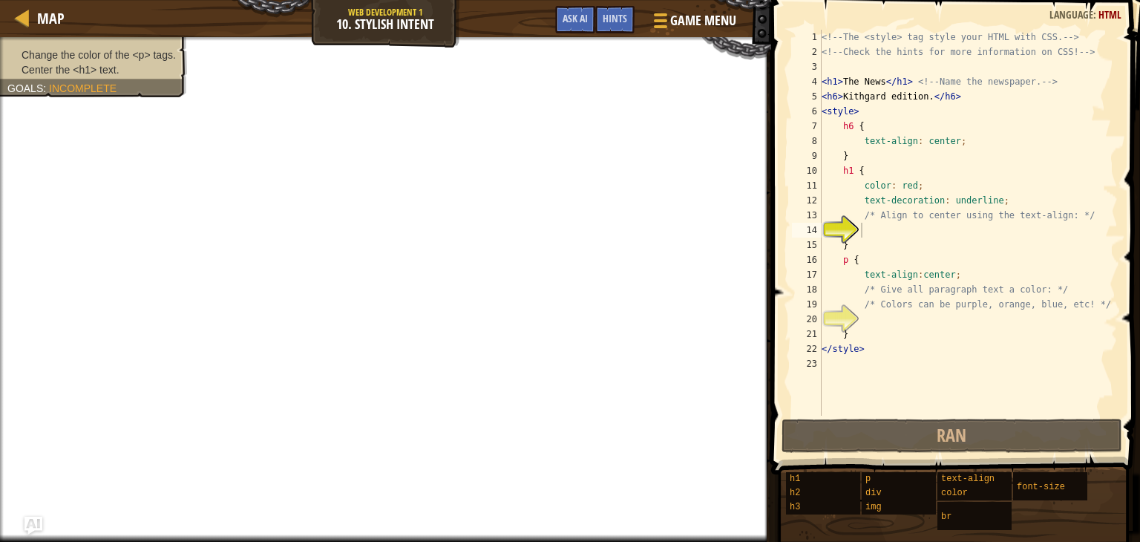
click at [881, 171] on div "<!-- The <style> tag style your HTML with CSS. --> <!-- Check the hints for mor…" at bounding box center [967, 238] width 299 height 416
type textarea "h1 {"
